Goal: Transaction & Acquisition: Obtain resource

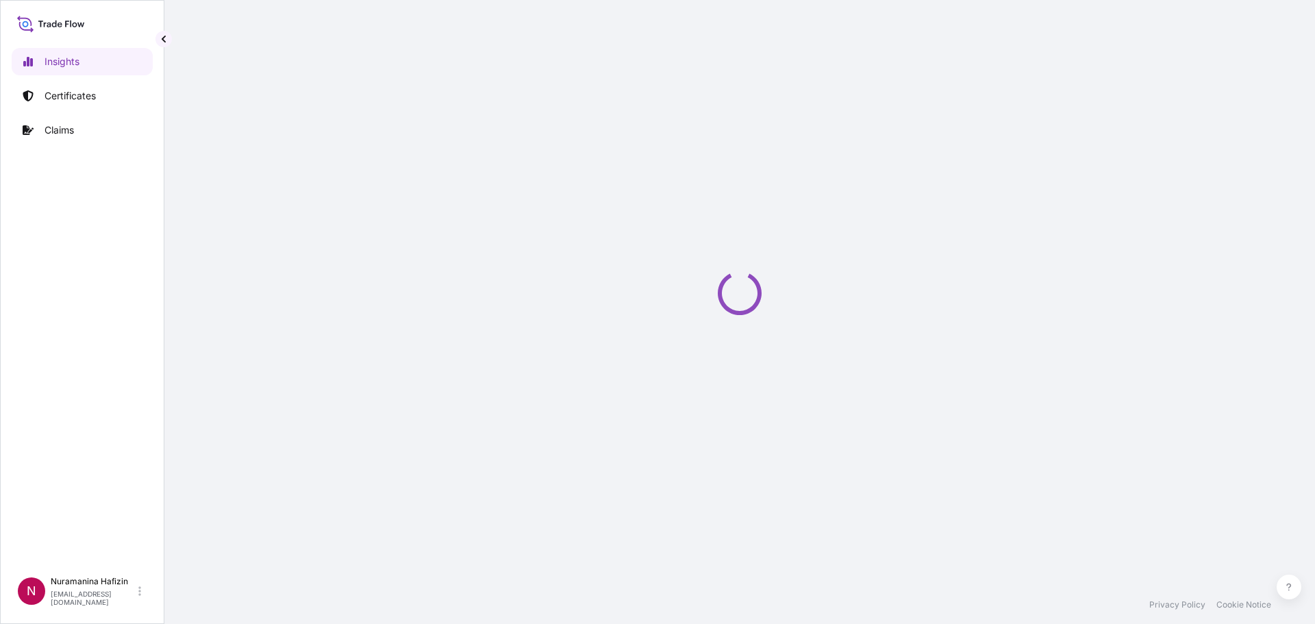
select select "2025"
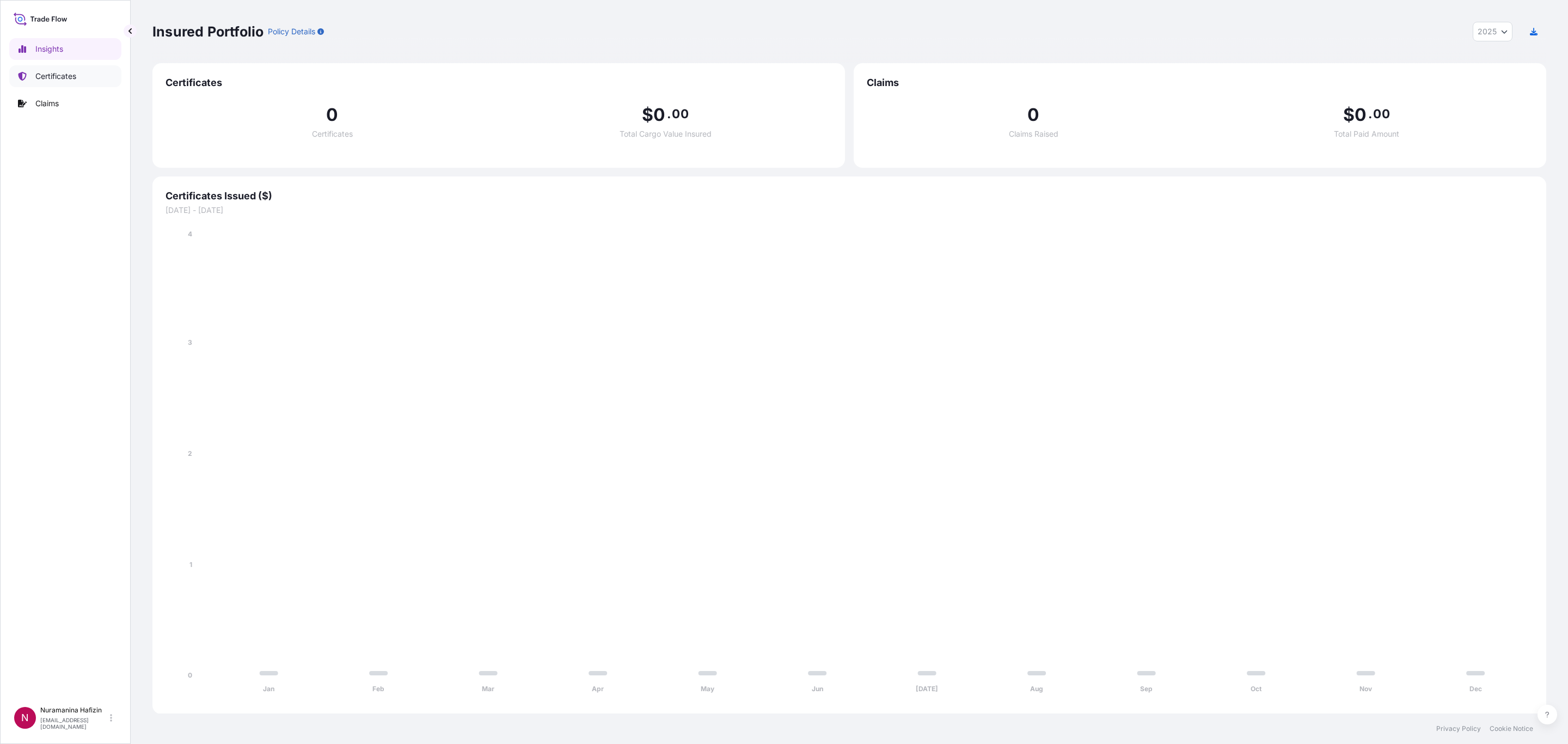
click at [60, 76] on p "Certificates" at bounding box center [56, 76] width 41 height 11
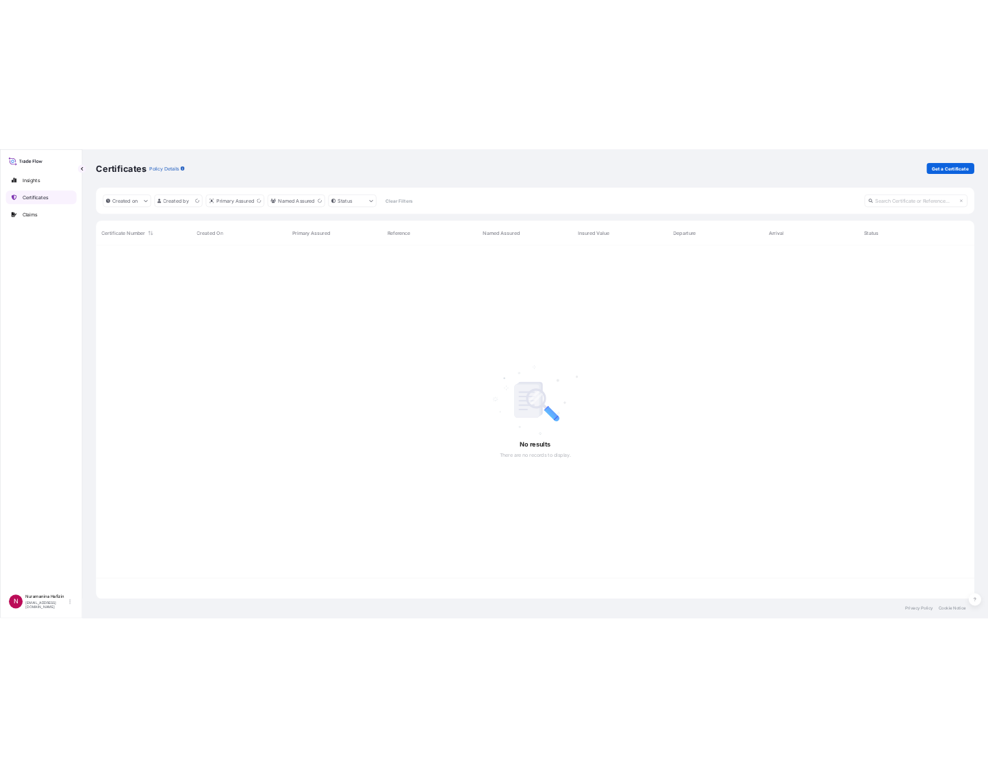
scroll to position [697, 1737]
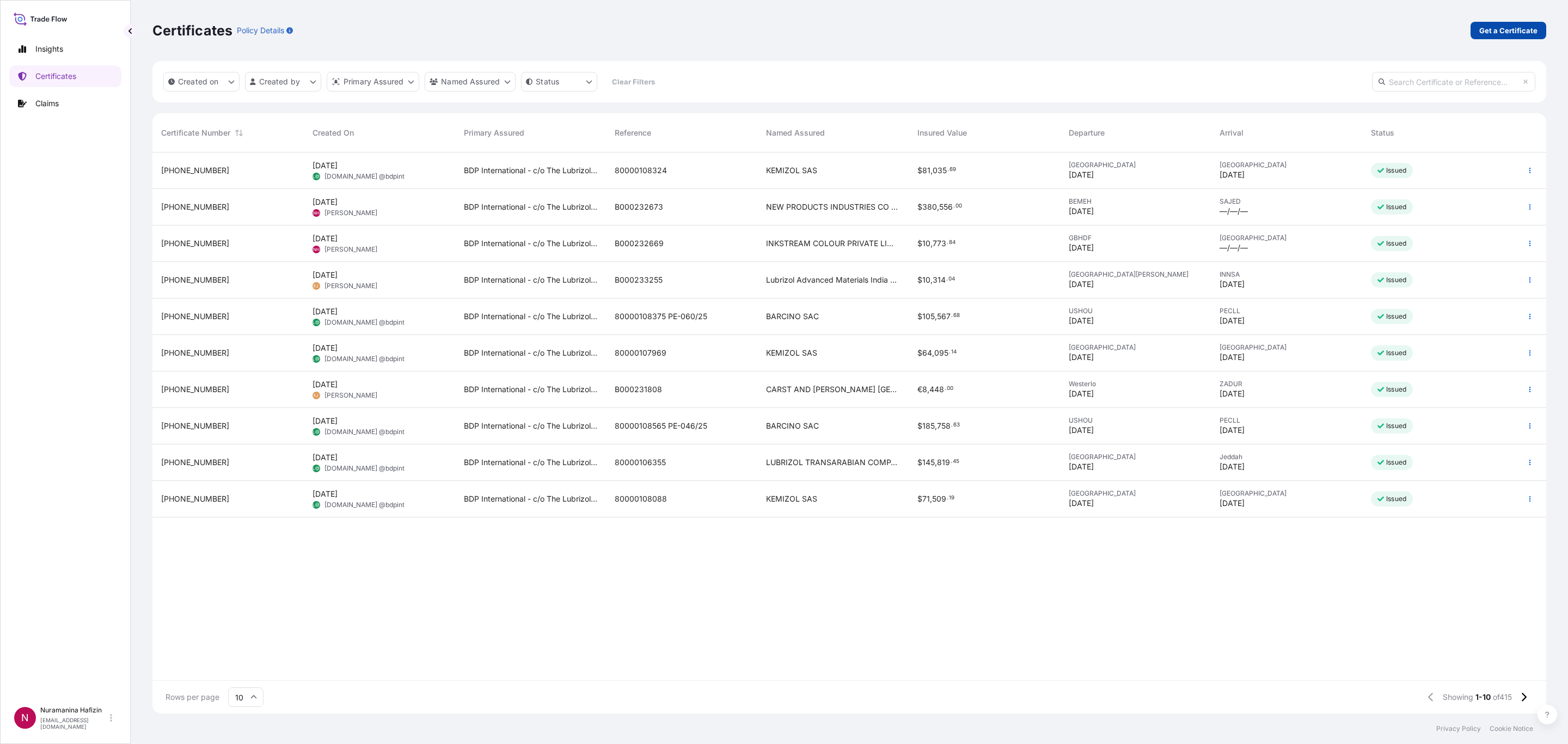
click at [1044, 28] on p "Get a Certificate" at bounding box center [1508, 31] width 58 height 11
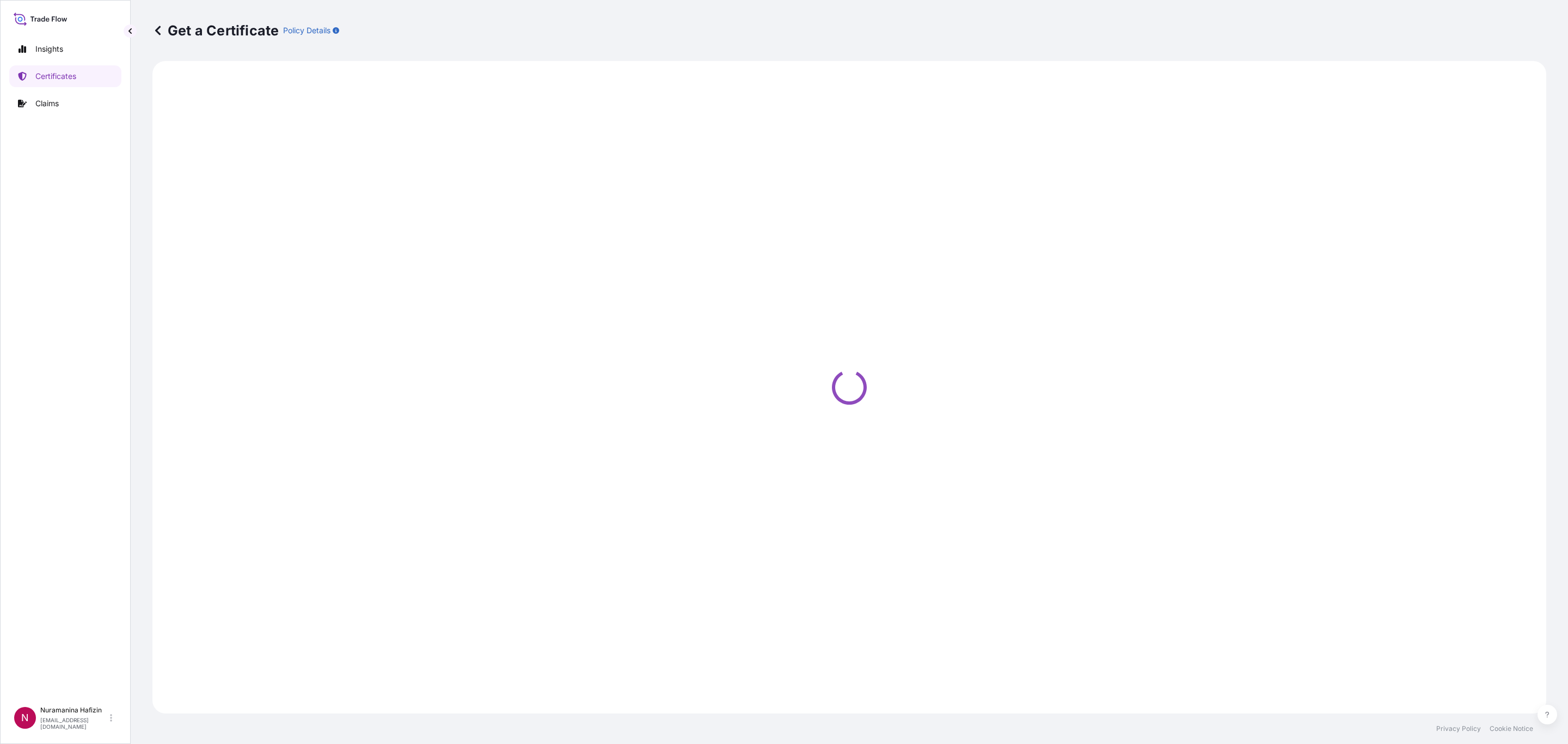
select select "Barge"
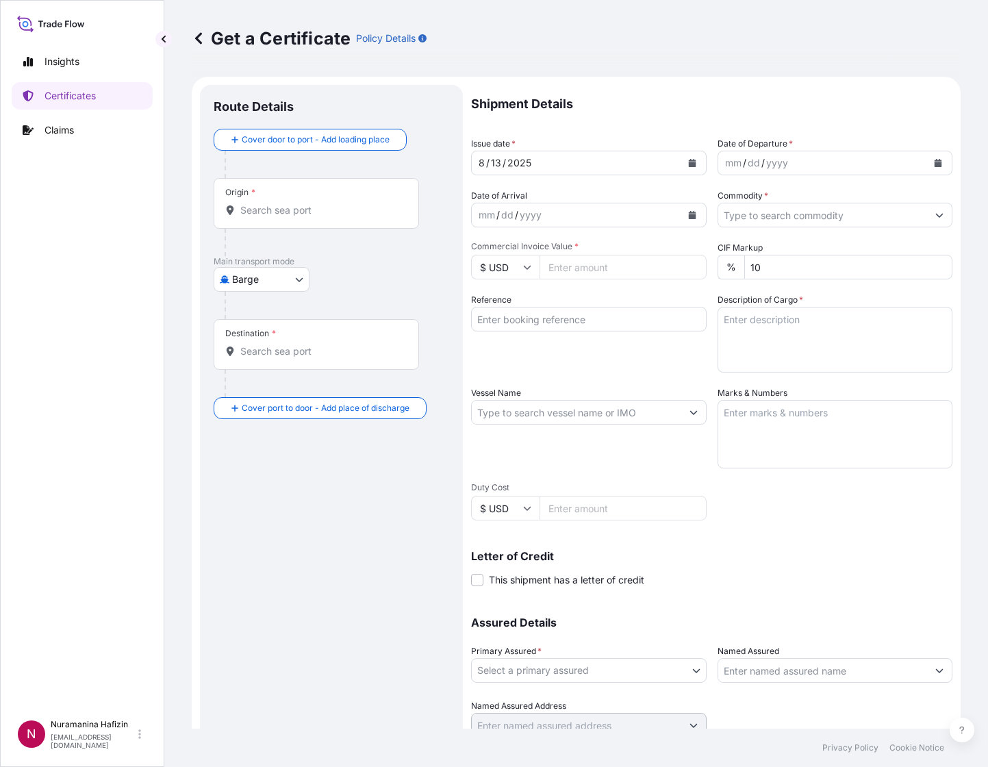
click at [929, 160] on button "Calendar" at bounding box center [938, 163] width 22 height 22
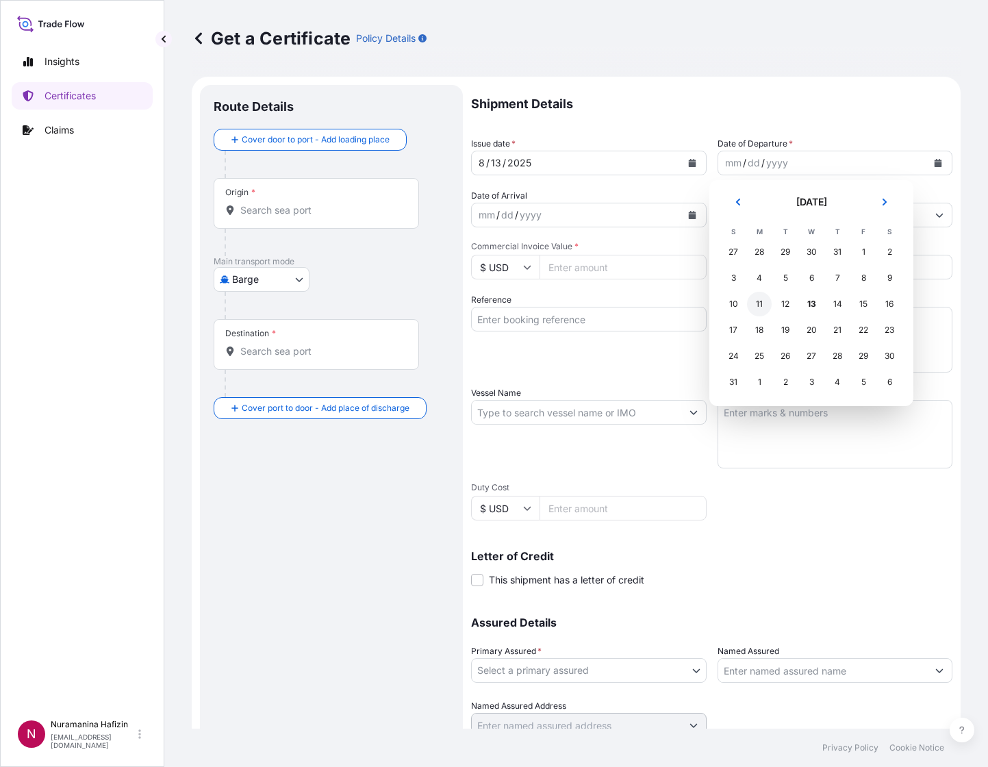
click at [758, 299] on div "11" at bounding box center [759, 304] width 25 height 25
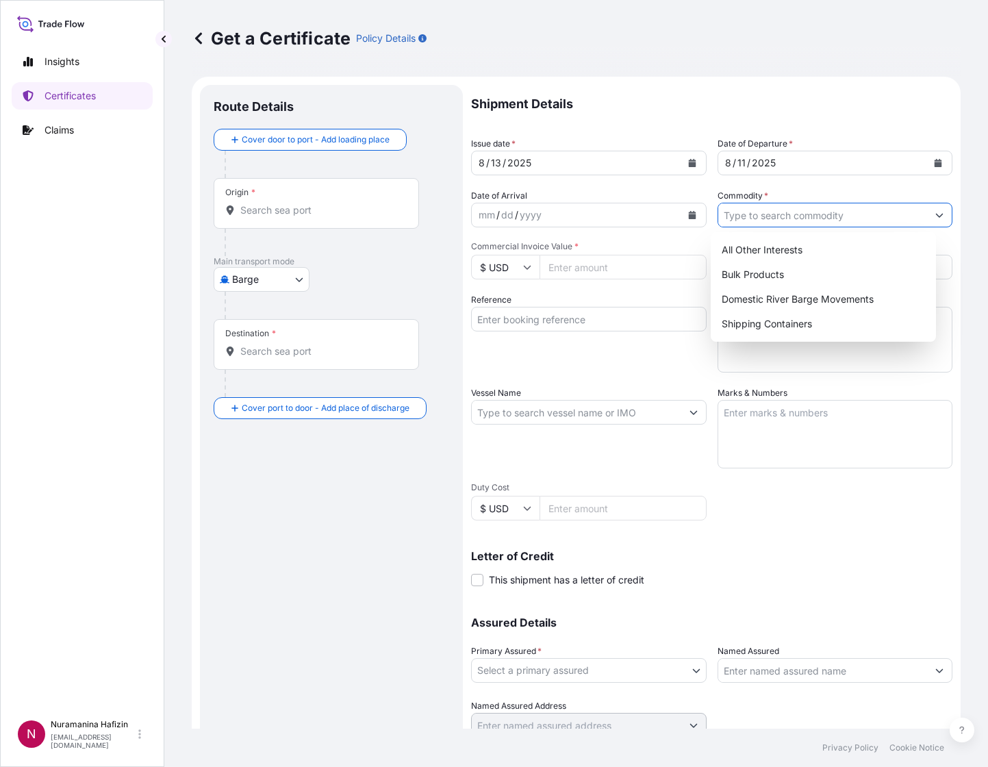
click at [779, 208] on input "Commodity *" at bounding box center [824, 215] width 210 height 25
click at [762, 333] on div "Shipping Containers" at bounding box center [823, 324] width 214 height 25
type input "Shipping Containers"
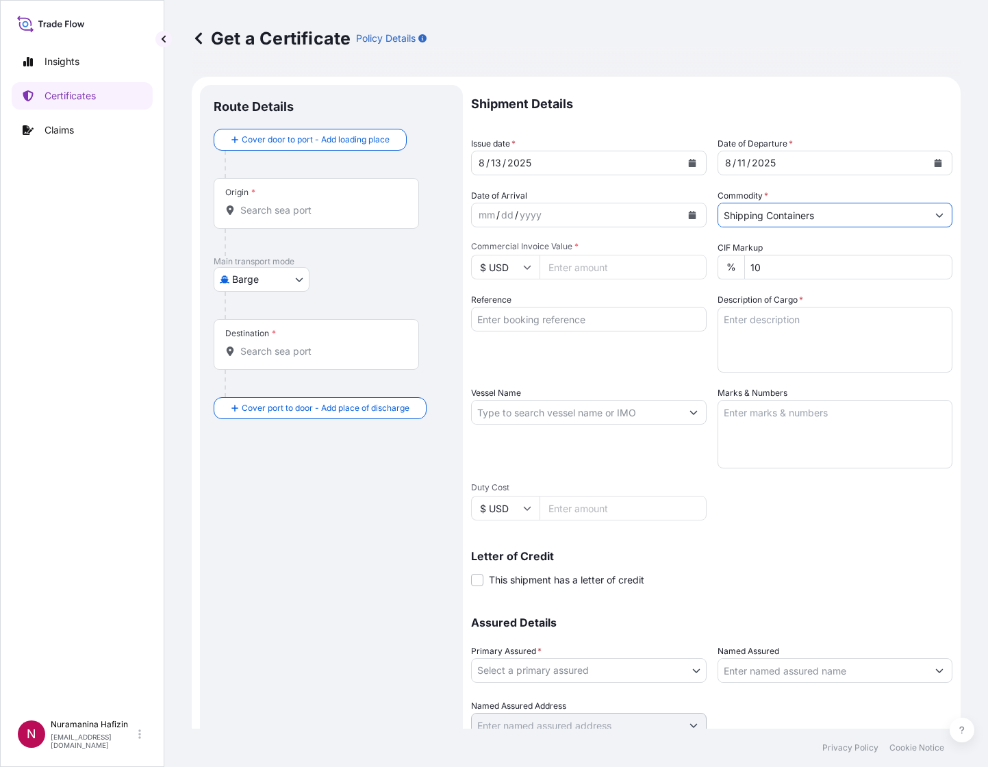
click at [606, 210] on div "mm / dd / yyyy" at bounding box center [577, 215] width 210 height 25
click at [519, 268] on input "$ USD" at bounding box center [505, 267] width 68 height 25
click at [488, 310] on div "€ EUR" at bounding box center [506, 305] width 58 height 26
type input "€ EUR"
click at [598, 267] on input "Commercial Invoice Value *" at bounding box center [623, 267] width 167 height 25
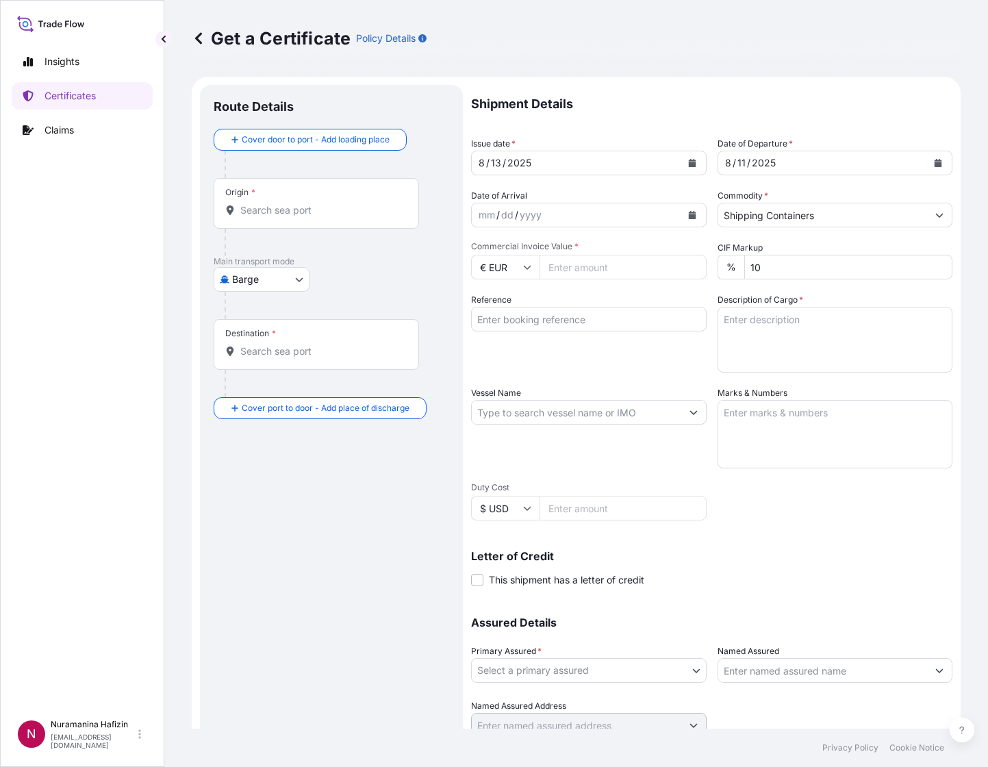
paste input "60060.00"
type input "60060.00"
click at [519, 313] on input "Reference" at bounding box center [589, 319] width 236 height 25
paste input "B000233143"
type input "B000233143"
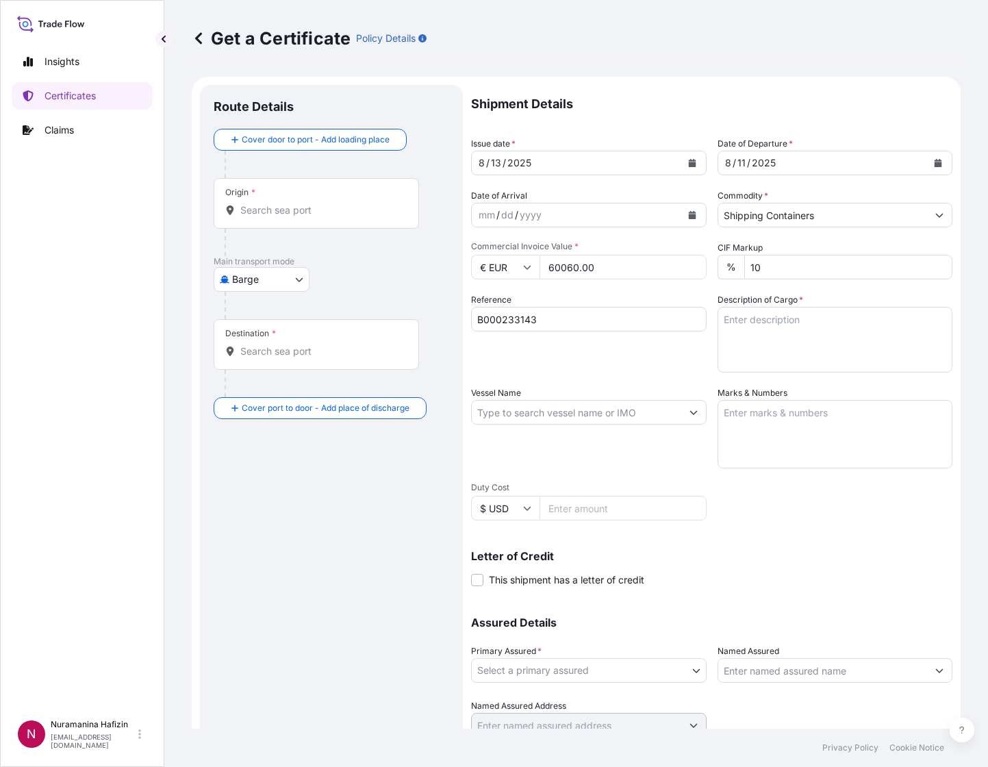
click at [824, 323] on textarea "Description of Cargo *" at bounding box center [836, 340] width 236 height 66
paste textarea "B000233143"
type textarea "B000233143"
paste textarea "26"
drag, startPoint x: 747, startPoint y: 317, endPoint x: 766, endPoint y: 311, distance: 20.8
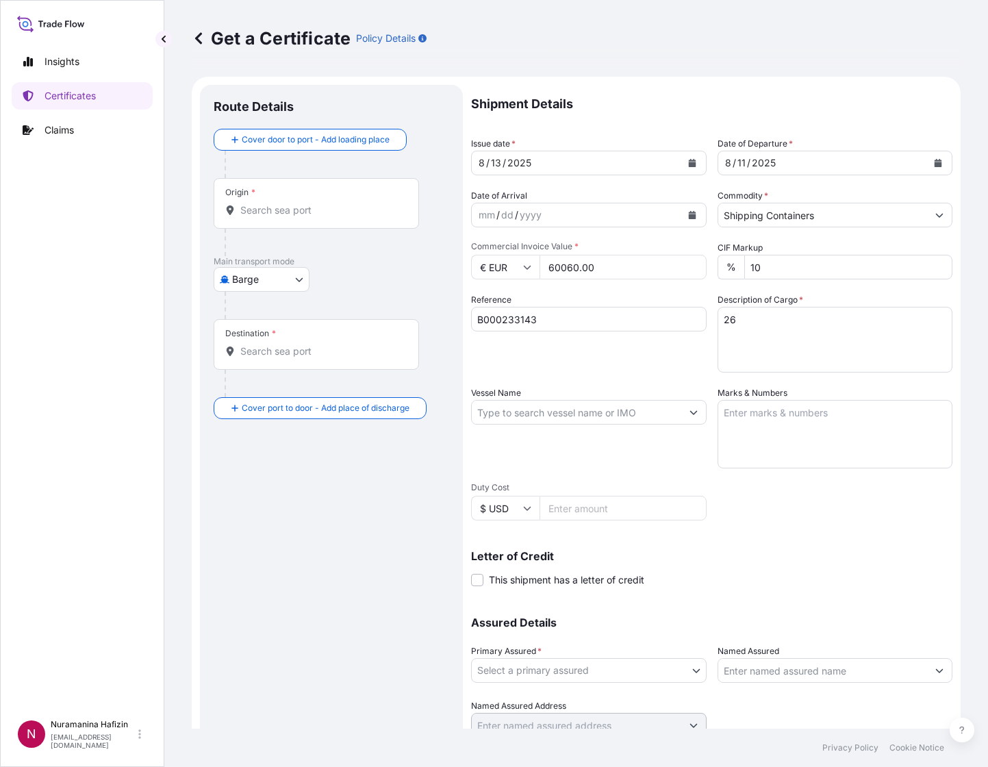
click at [747, 317] on textarea "26" at bounding box center [836, 340] width 236 height 66
paste textarea "26"
click at [799, 334] on textarea "26" at bounding box center [836, 340] width 236 height 66
paste textarea "BOX LOADED ONTO 26 PALLETS LOADED INTO 1 40' CONTAINER(S) ESTANE(R) 54610 NAT 0…"
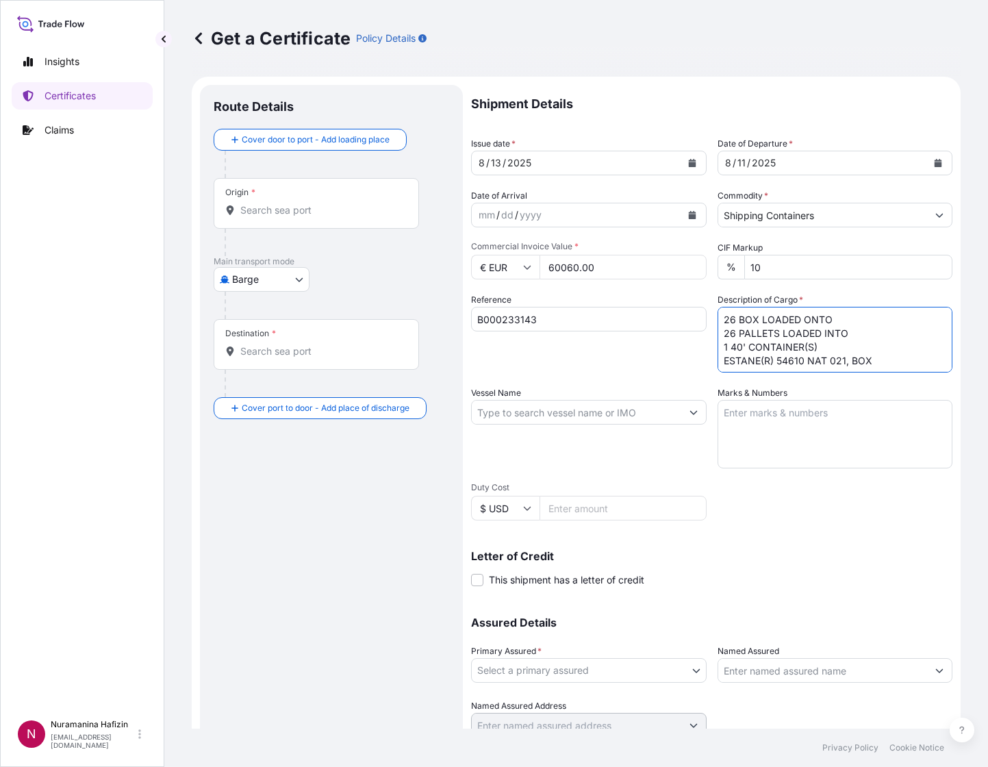
scroll to position [9, 0]
click at [873, 362] on textarea "26 BOX LOADED ONTO 26 PALLETS LOADED INTO 1 40' CONTAINER(S) ESTANE(R) 54610 NA…" at bounding box center [836, 340] width 236 height 66
click at [763, 349] on textarea "26 BOX LOADED ONTO 26 PALLETS LOADED INTO 1 40' CONTAINER(S) ESTANE(R) 54610 NA…" at bounding box center [836, 340] width 236 height 66
paste textarea "13,858.0000"
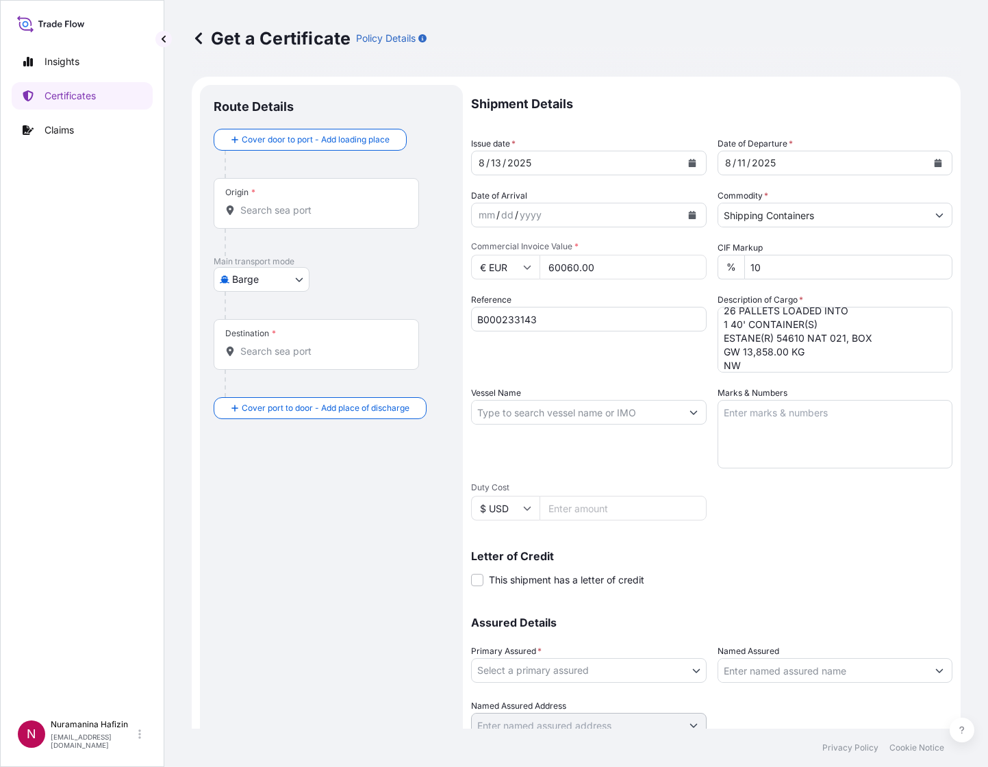
click at [820, 364] on textarea "26 BOX LOADED ONTO 26 PALLETS LOADED INTO 1 40' CONTAINER(S) ESTANE(R) 54610 NA…" at bounding box center [836, 340] width 236 height 66
paste textarea "13,000.0000"
type textarea "26 BOX LOADED ONTO 26 PALLETS LOADED INTO 1 40' CONTAINER(S) ESTANE(R) 54610 NA…"
click at [590, 414] on input "Vessel Name" at bounding box center [577, 412] width 210 height 25
paste input "GSL [PERSON_NAME]"
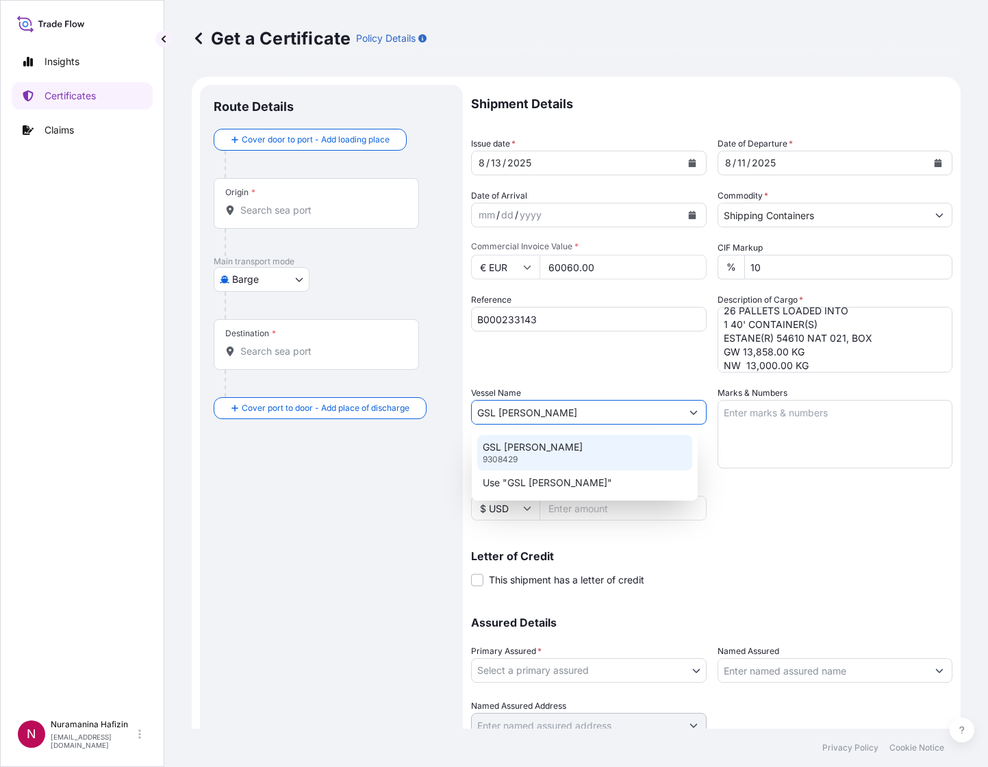
click at [572, 438] on div "GSL [PERSON_NAME] 9308429" at bounding box center [584, 453] width 214 height 36
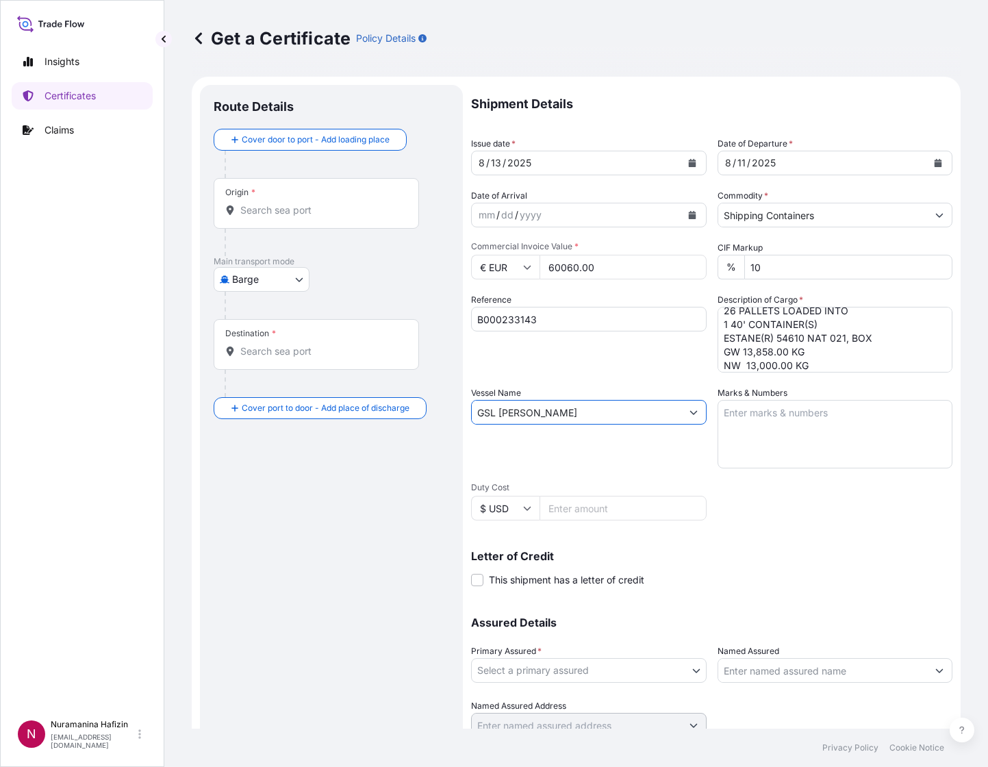
scroll to position [54, 0]
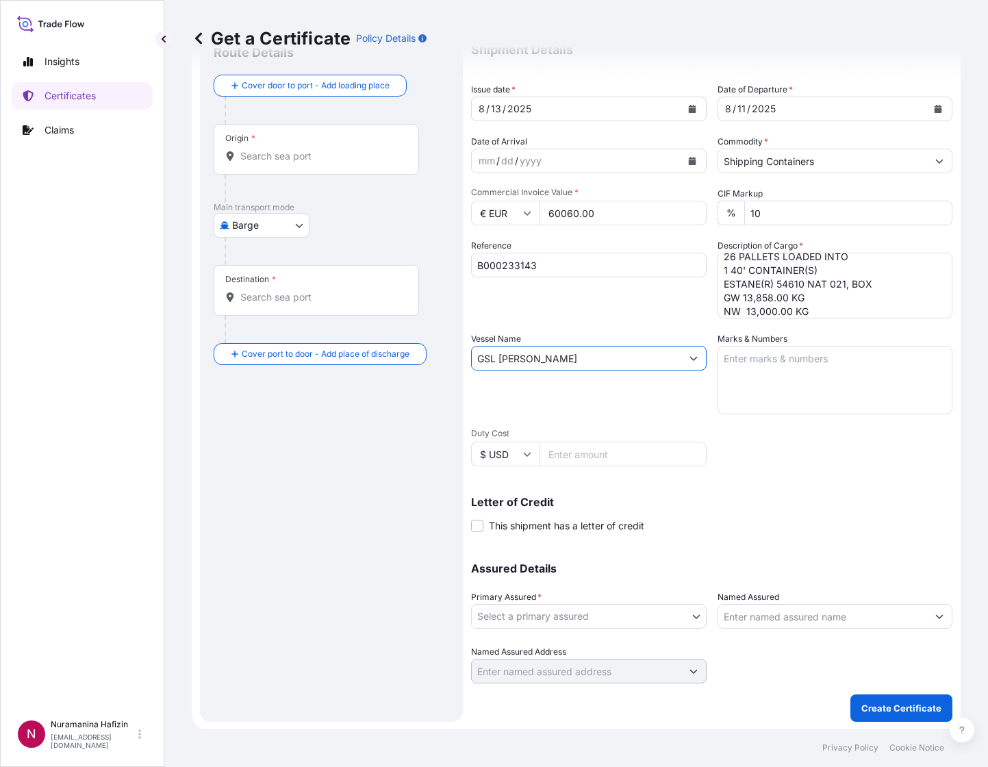
type input "GSL [PERSON_NAME]"
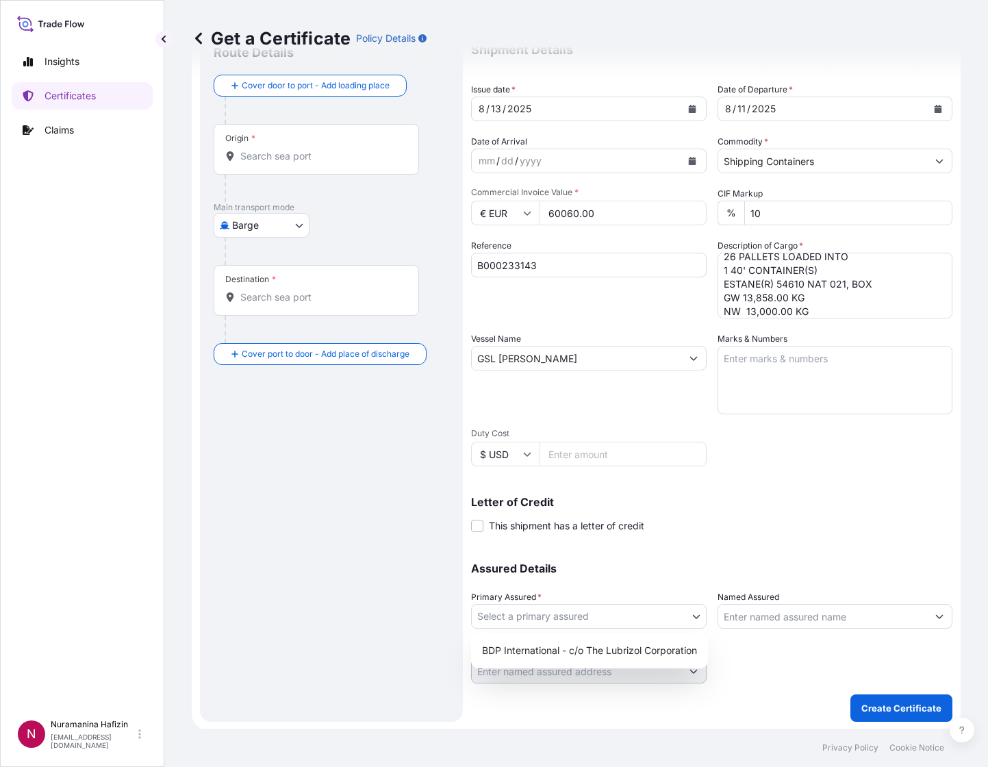
click at [621, 621] on body "0 options available. 2 options available. Insights Certificates Claims N Nurama…" at bounding box center [494, 383] width 988 height 767
click at [596, 623] on div "BDP International - c/o The Lubrizol Corporation" at bounding box center [590, 650] width 226 height 25
select select "31972"
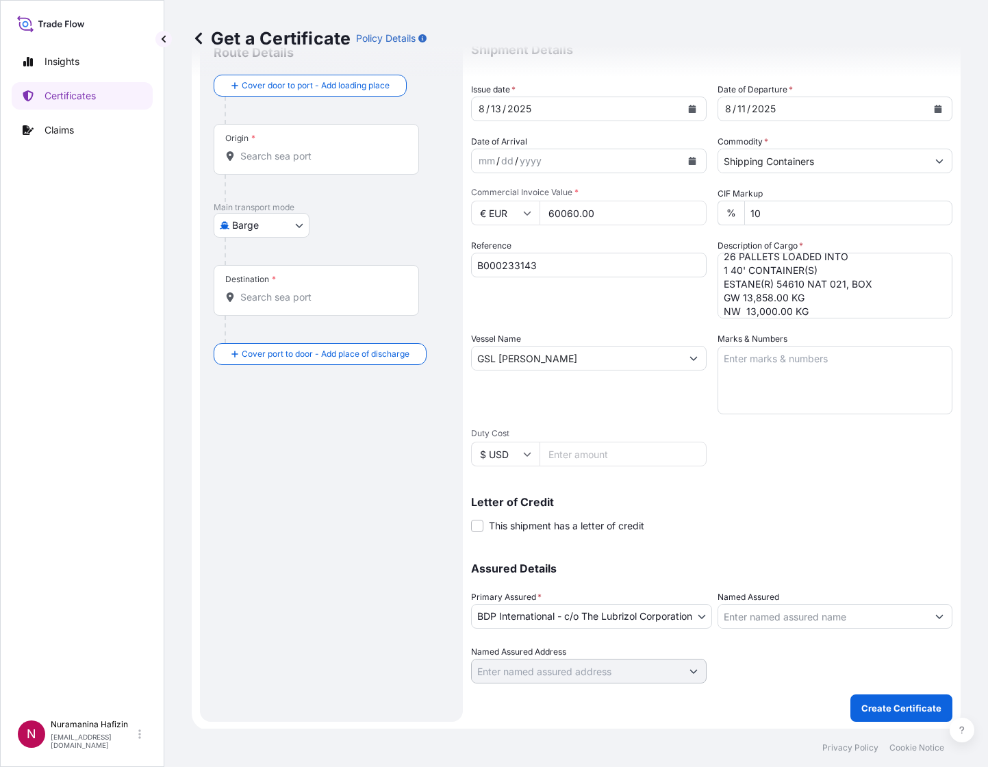
click at [798, 616] on input "Named Assured" at bounding box center [824, 616] width 210 height 25
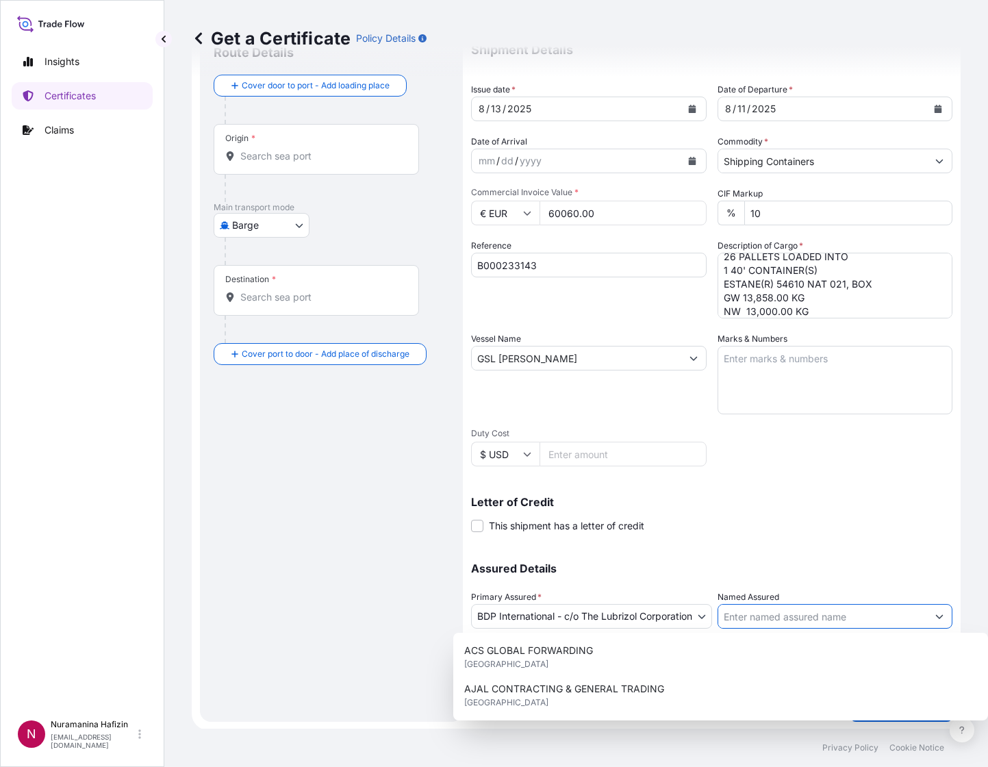
paste input "HABASIT INDIA PVT LTD"
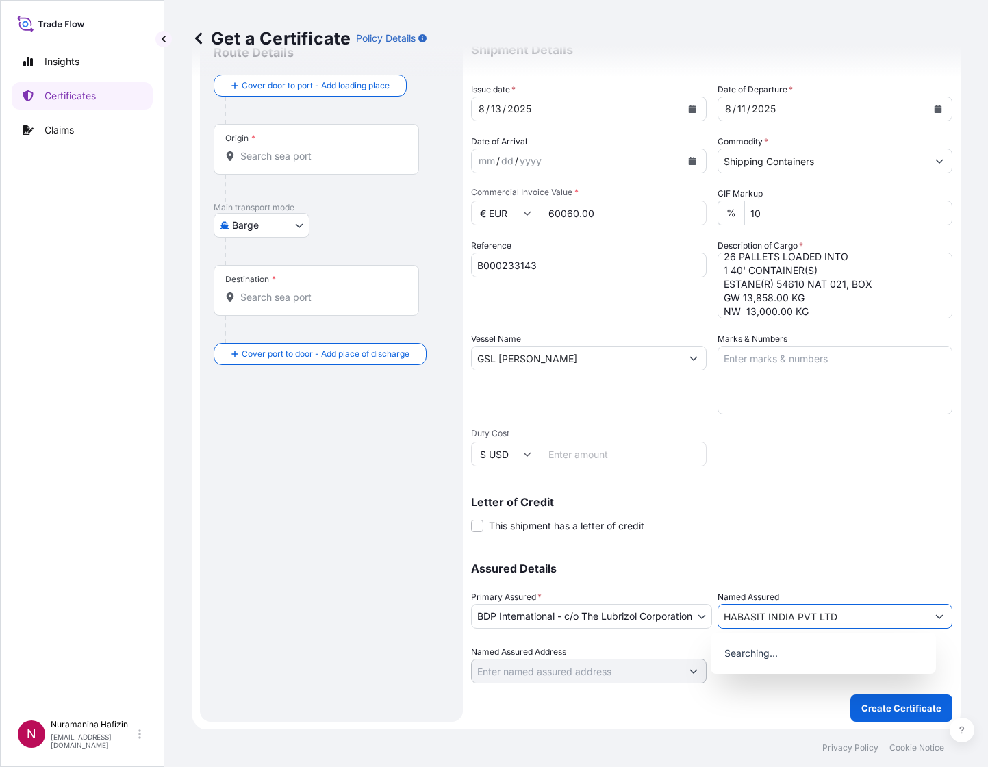
type input "HABASIT INDIA PVT LTD"
click at [290, 214] on body "15 options available. 0 options available. Insights Certificates Claims N Nuram…" at bounding box center [494, 383] width 988 height 767
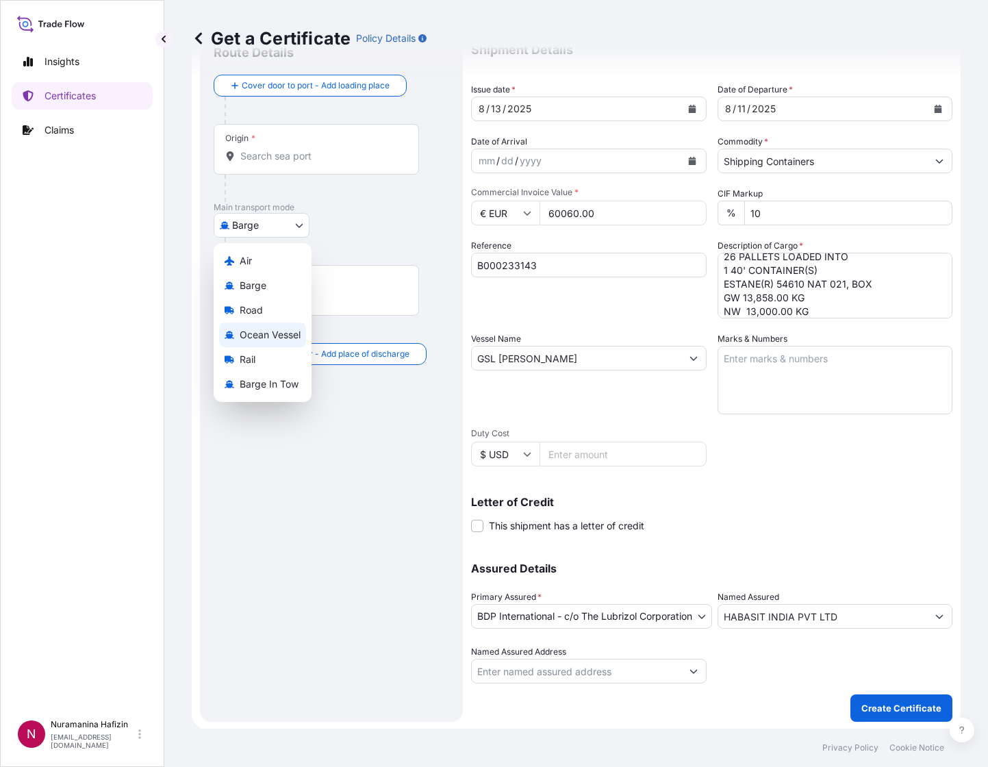
click at [261, 342] on div "Ocean Vessel" at bounding box center [262, 335] width 87 height 25
select select "Ocean Vessel"
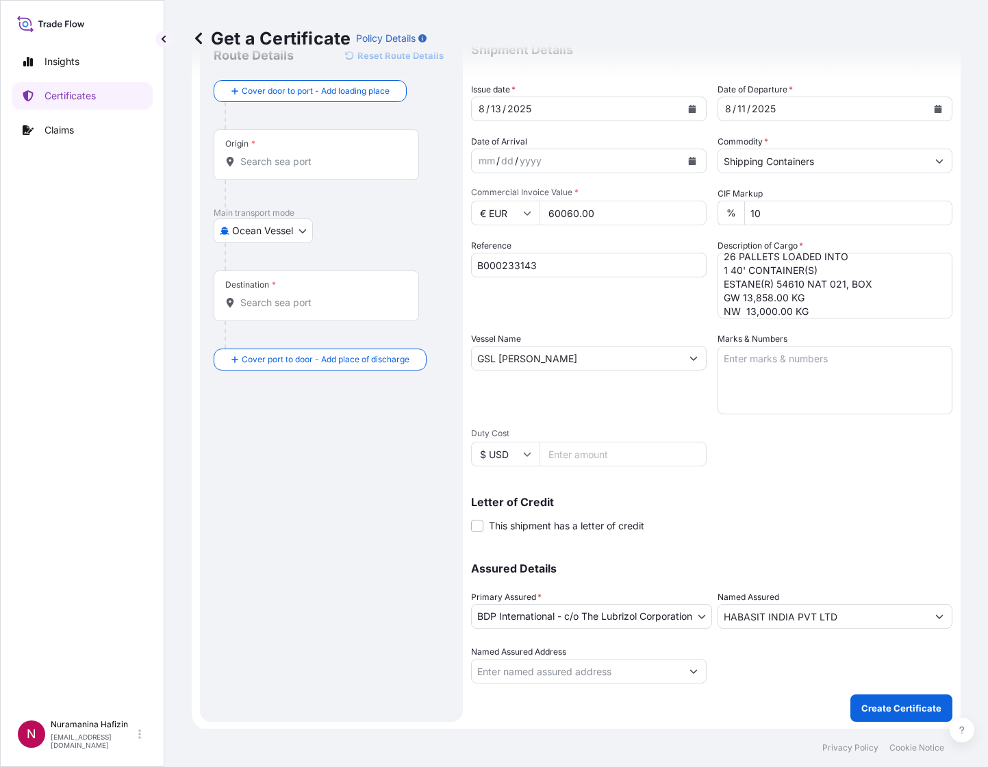
click at [280, 134] on div "Origin *" at bounding box center [316, 154] width 205 height 51
click at [280, 155] on input "Origin *" at bounding box center [321, 162] width 162 height 14
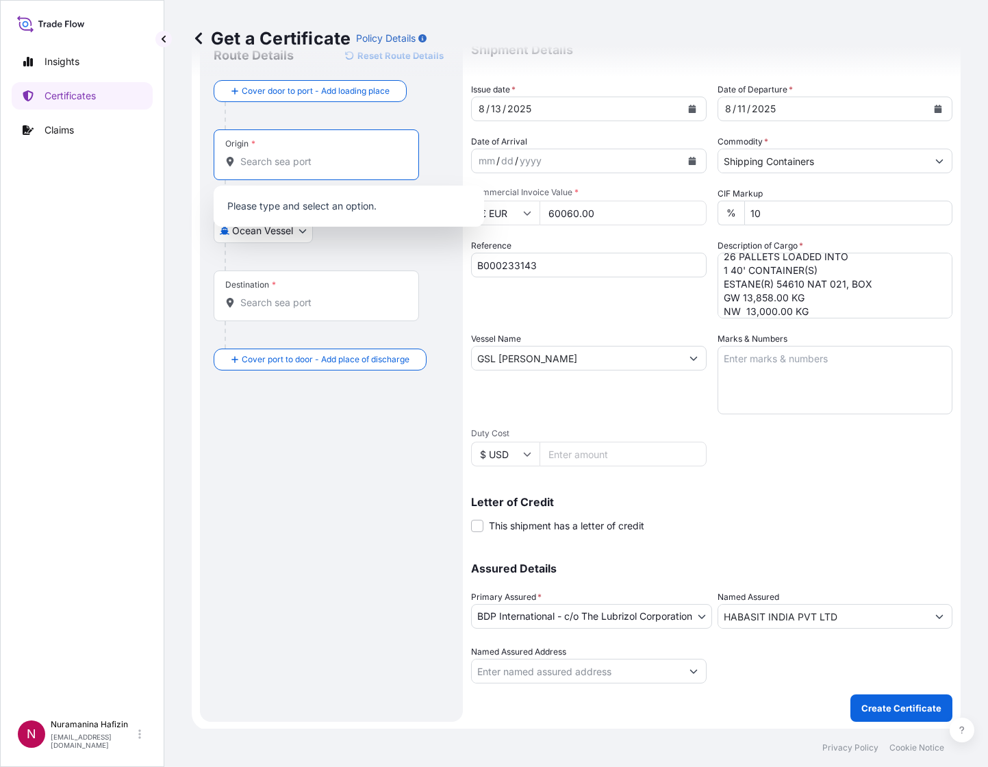
paste input "WESTERLO, [GEOGRAPHIC_DATA]"
click at [321, 204] on p "No results" at bounding box center [349, 206] width 260 height 30
click at [321, 161] on input "WESTERLO" at bounding box center [312, 162] width 145 height 14
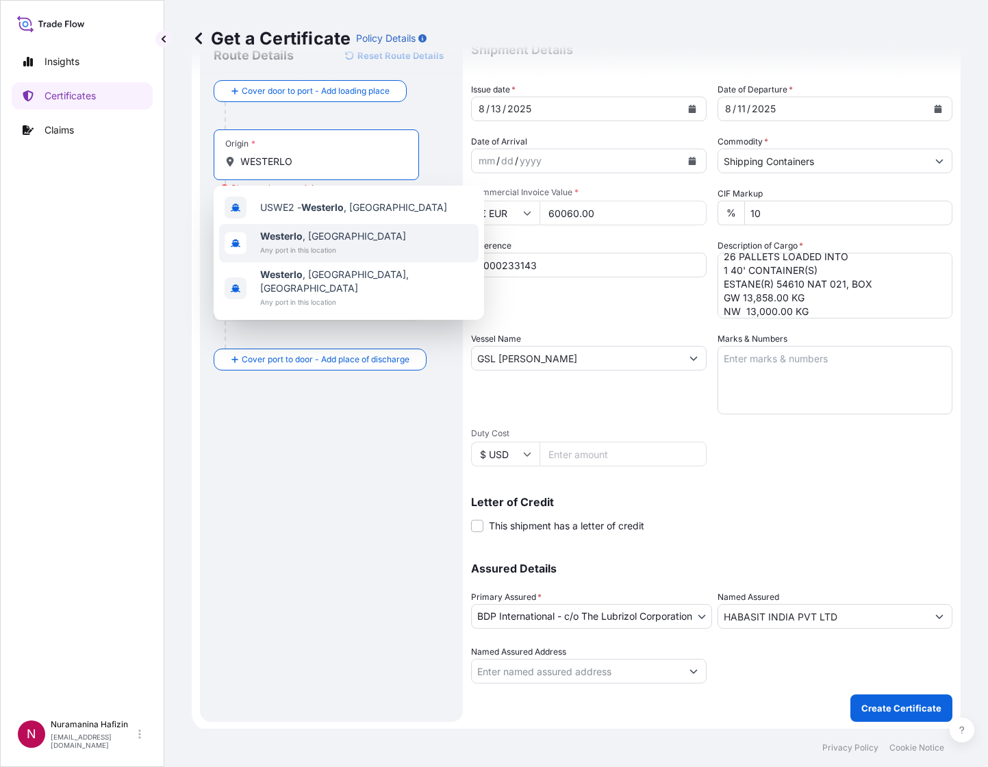
click at [339, 233] on span "[GEOGRAPHIC_DATA] , [GEOGRAPHIC_DATA]" at bounding box center [333, 236] width 146 height 14
type input "[GEOGRAPHIC_DATA], [GEOGRAPHIC_DATA]"
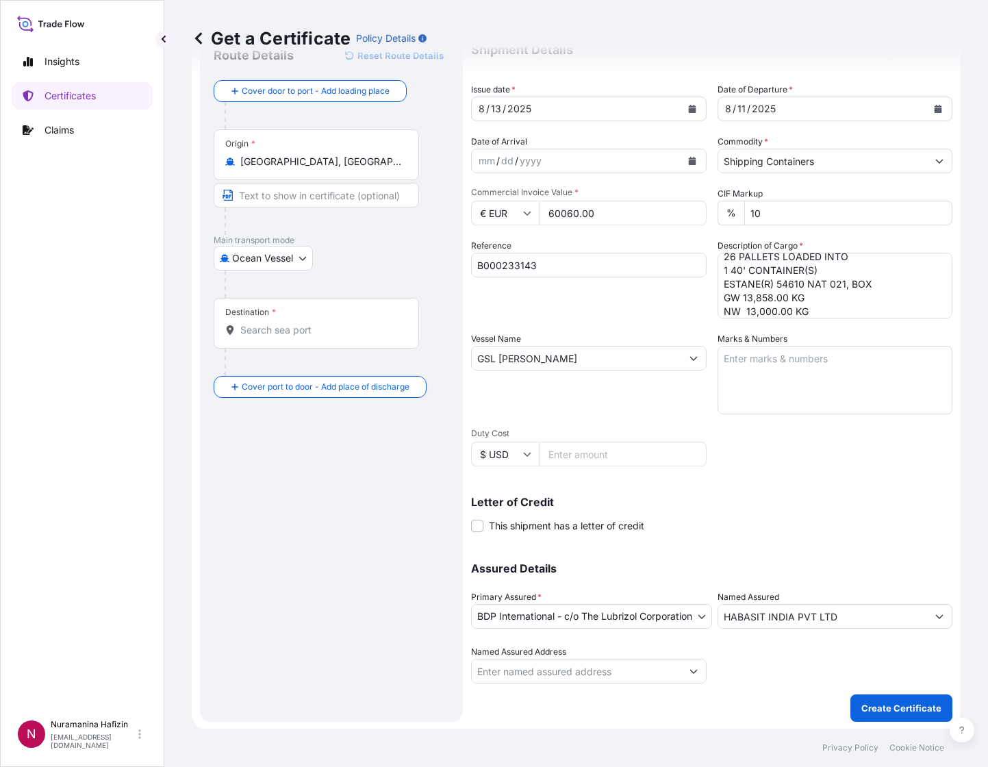
click at [350, 329] on input "Destination *" at bounding box center [321, 330] width 162 height 14
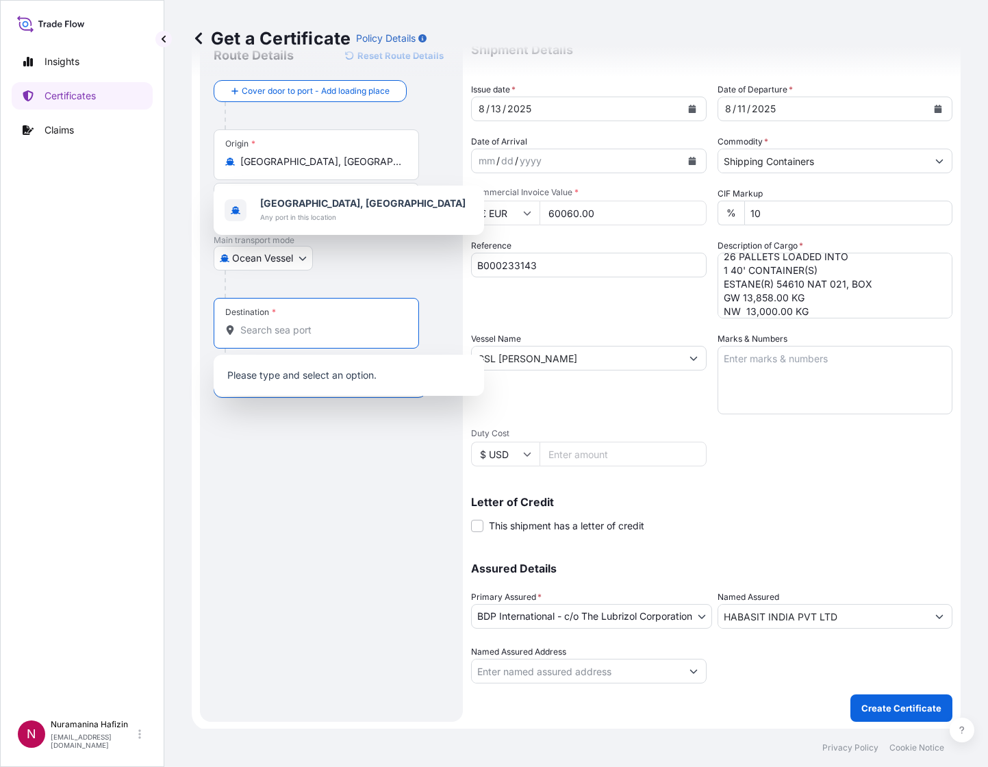
paste input "[GEOGRAPHIC_DATA], [GEOGRAPHIC_DATA]"
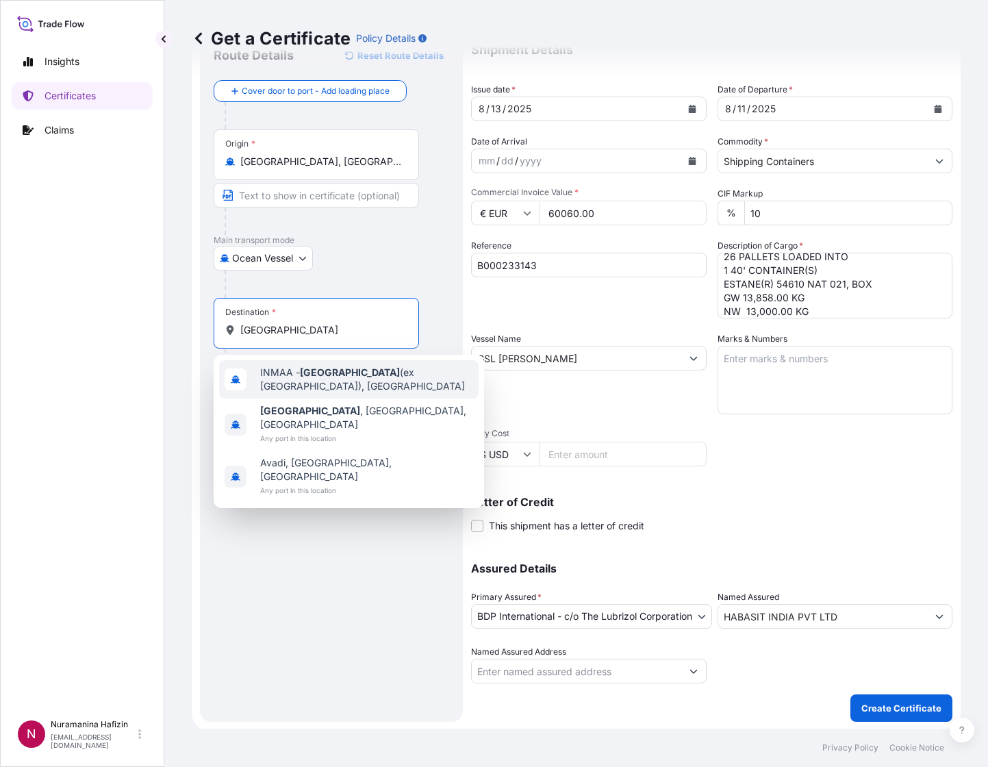
click at [362, 360] on div "INMAA - [GEOGRAPHIC_DATA] (ex [GEOGRAPHIC_DATA]), [GEOGRAPHIC_DATA]" at bounding box center [349, 379] width 260 height 38
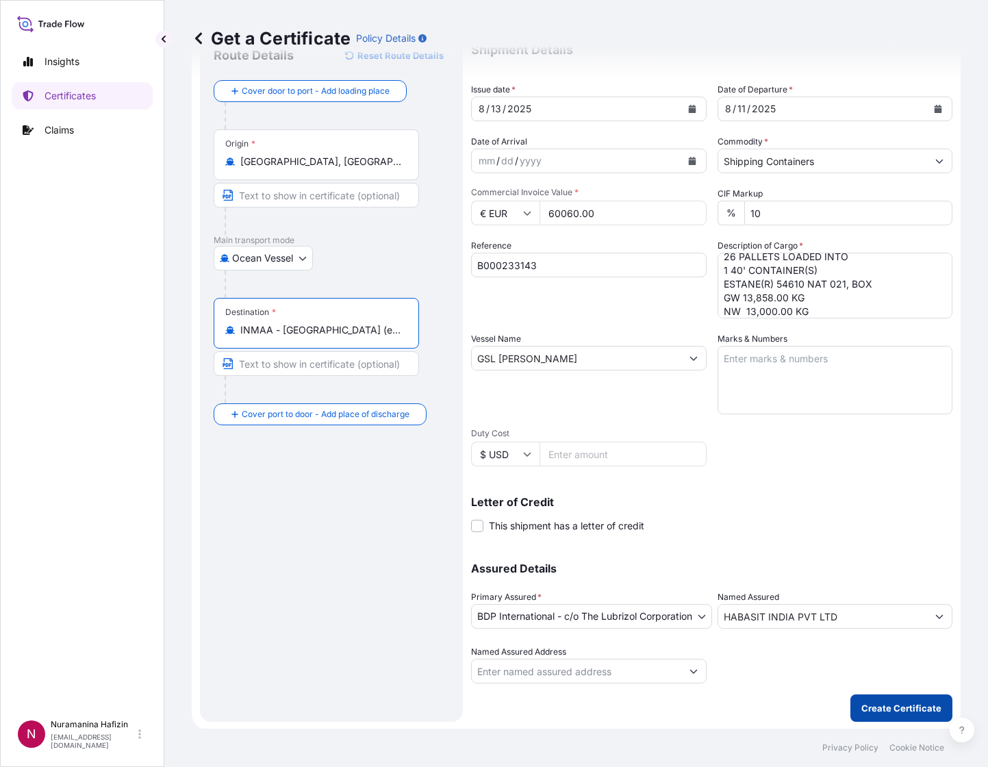
type input "INMAA - [GEOGRAPHIC_DATA] (ex [GEOGRAPHIC_DATA]), [GEOGRAPHIC_DATA]"
click at [878, 623] on button "Create Certificate" at bounding box center [902, 708] width 102 height 27
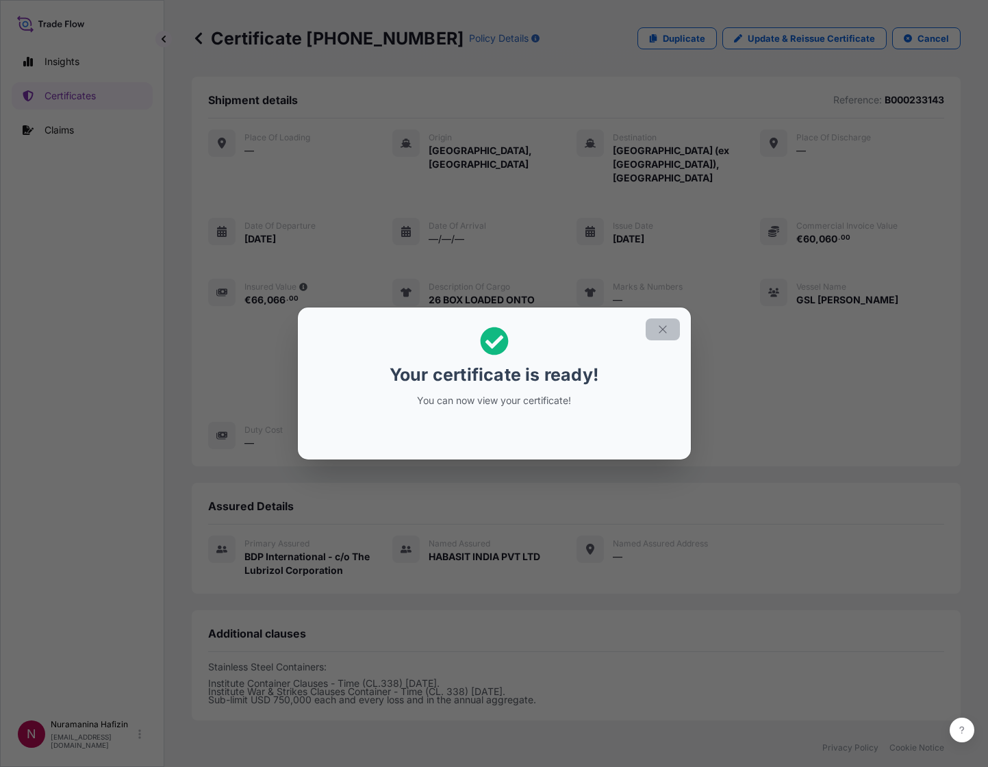
click at [653, 325] on button "button" at bounding box center [663, 330] width 34 height 22
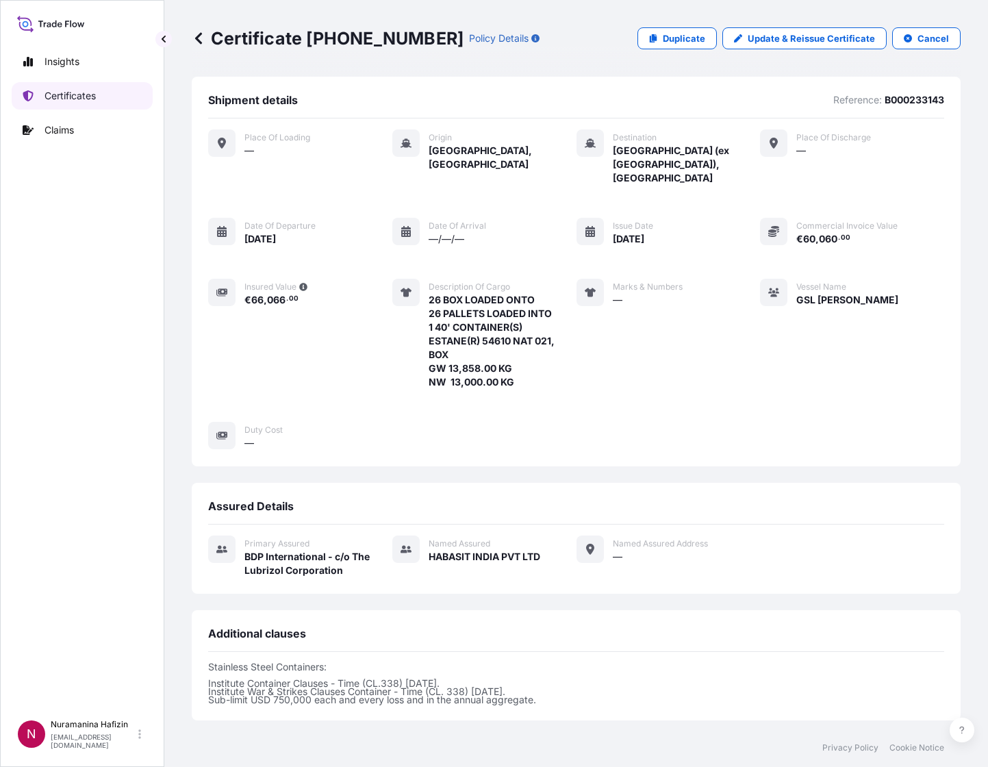
click at [66, 90] on p "Certificates" at bounding box center [70, 96] width 51 height 14
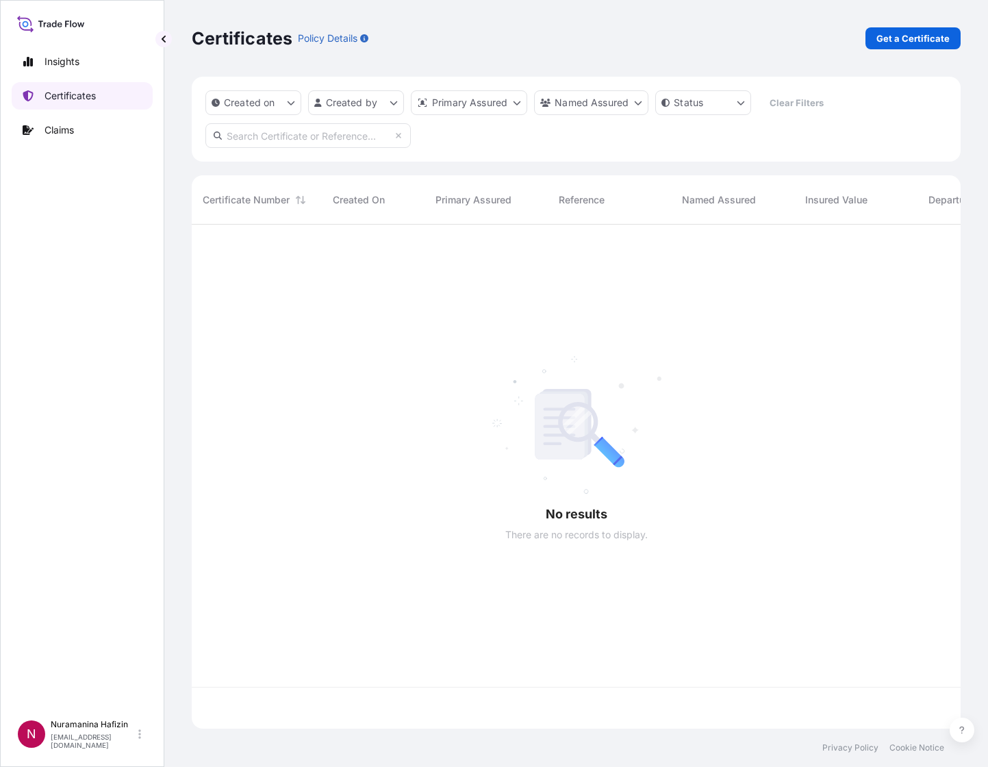
scroll to position [496, 753]
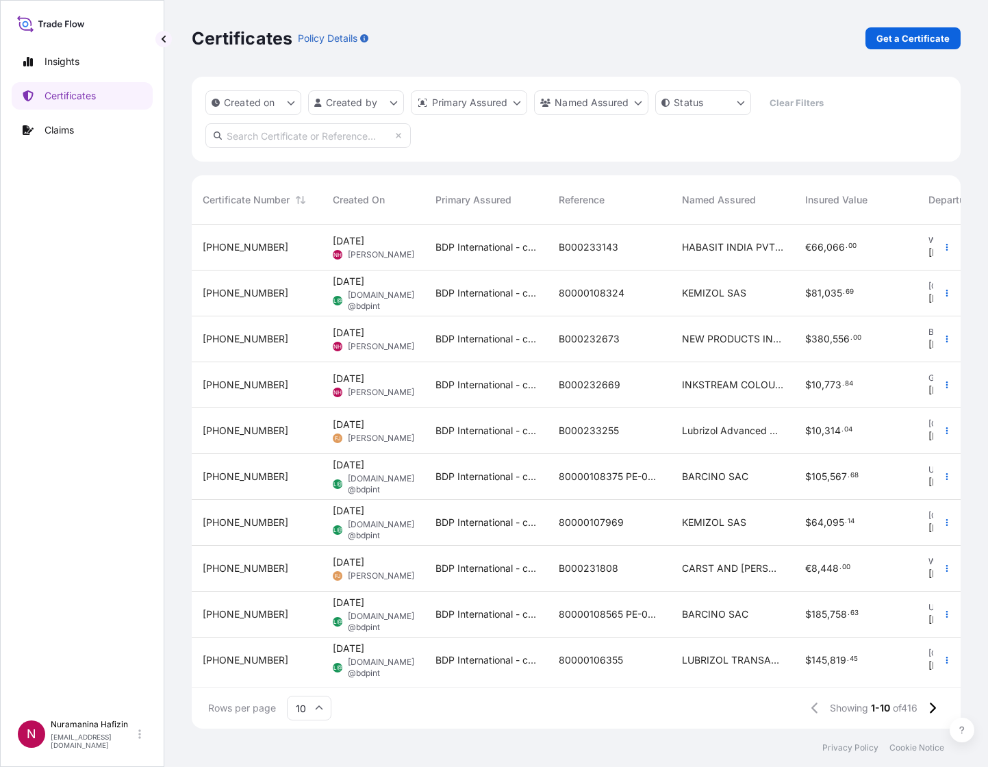
click at [264, 140] on input "text" at bounding box center [307, 135] width 205 height 25
paste input "B000233143"
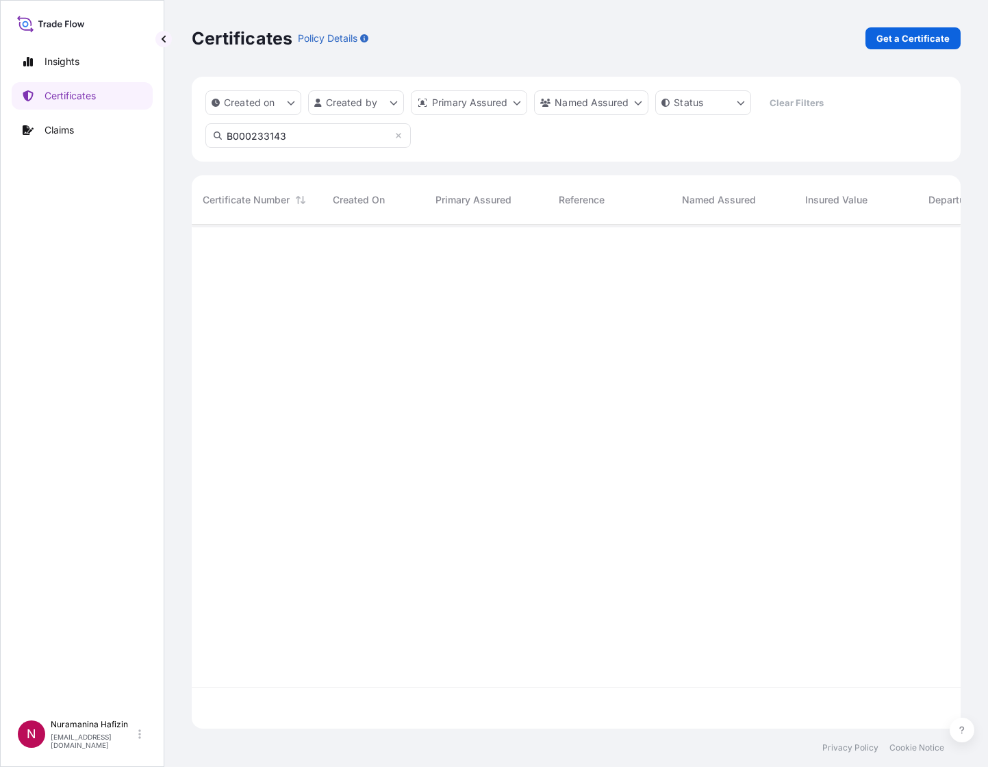
type input "B000233143"
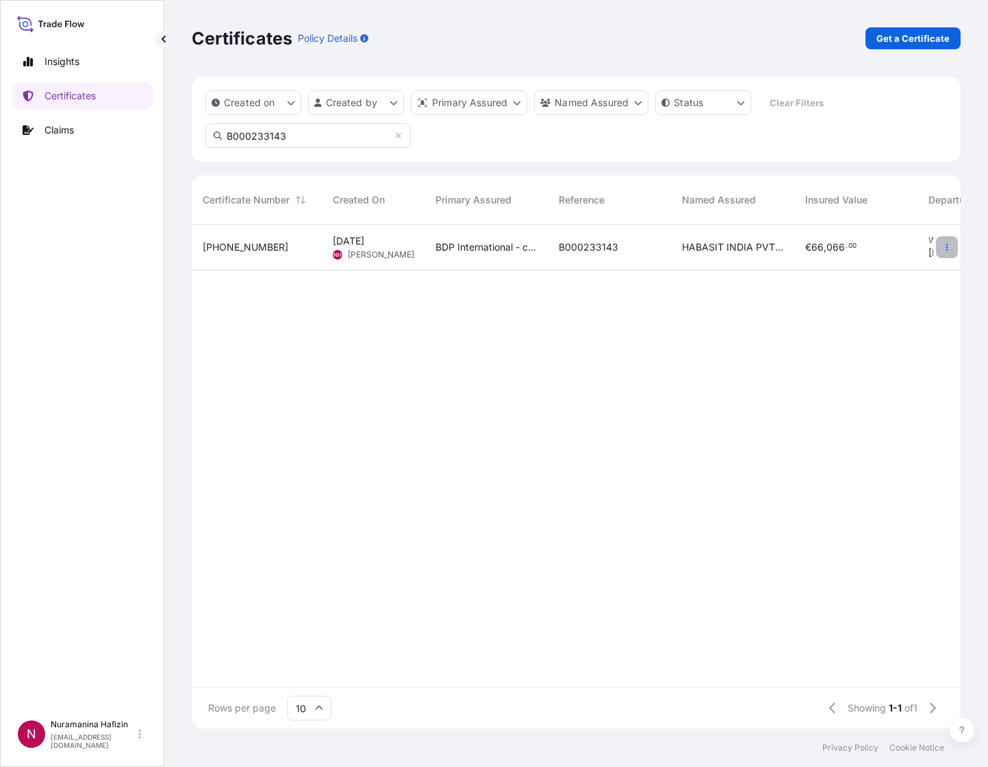
click at [942, 247] on button "button" at bounding box center [947, 247] width 22 height 22
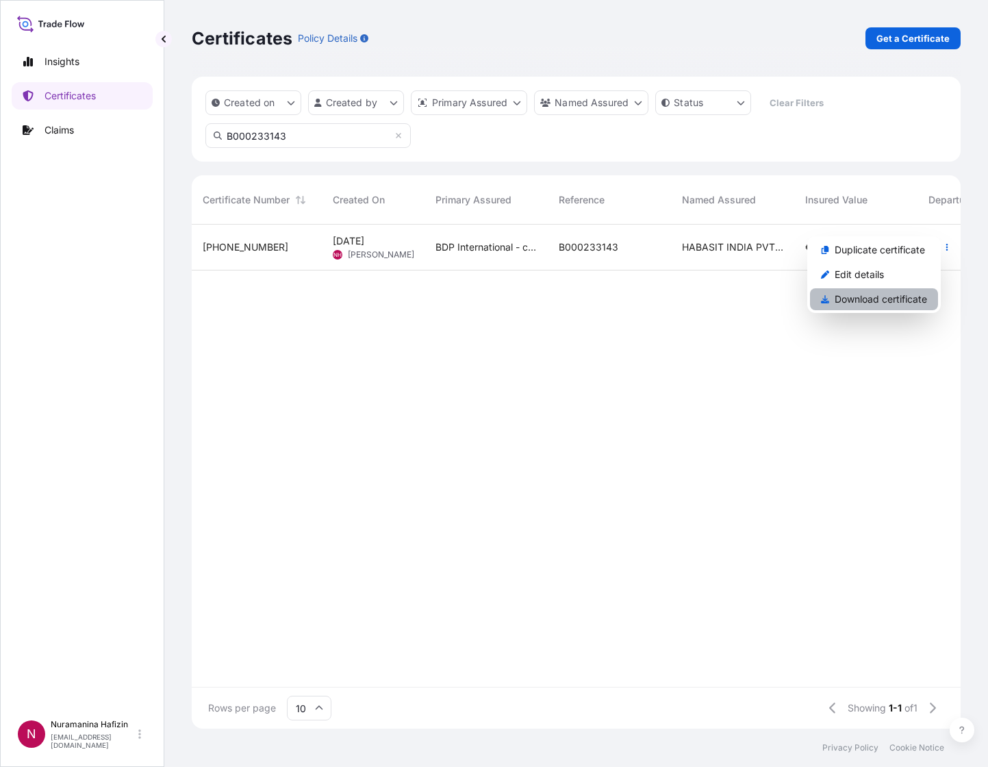
click at [867, 302] on p "Download certificate" at bounding box center [881, 299] width 92 height 14
